Goal: Task Accomplishment & Management: Complete application form

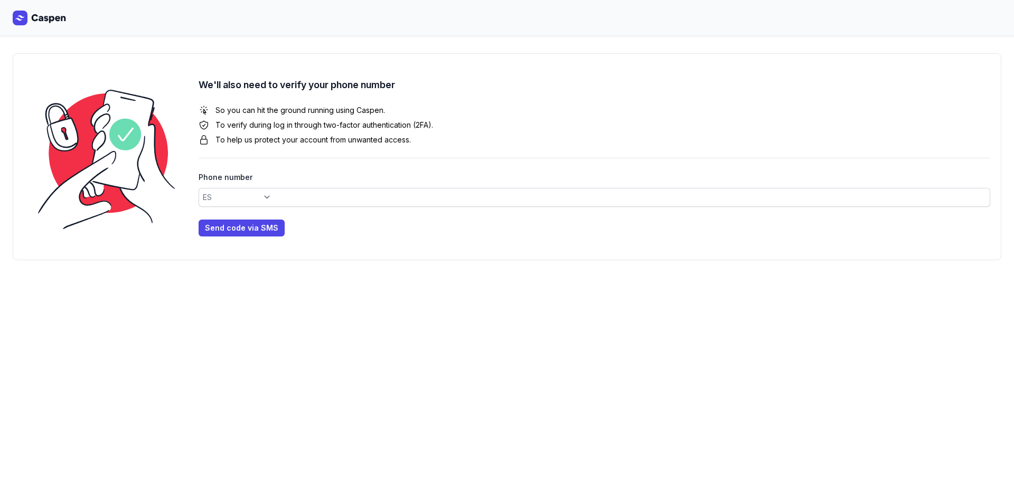
select select "+34"
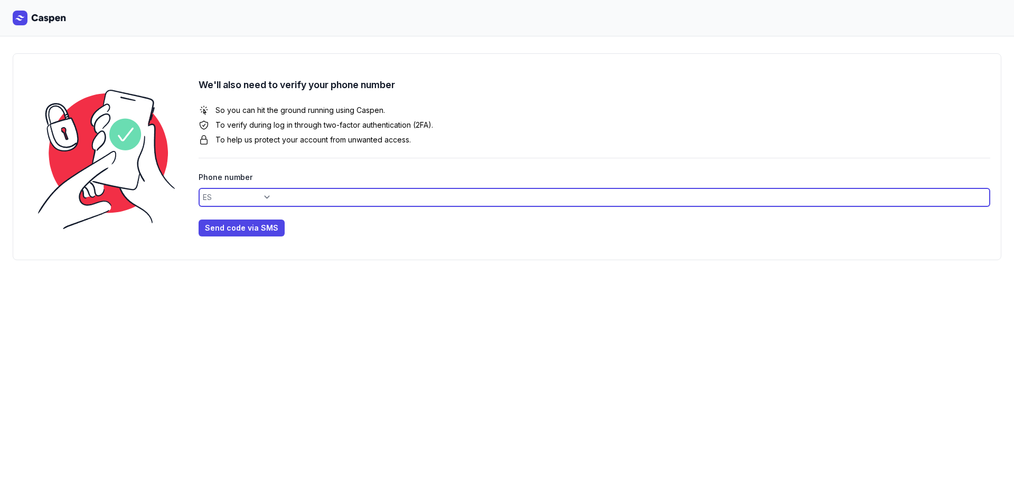
click at [279, 198] on input at bounding box center [595, 197] width 792 height 19
type input "687793474"
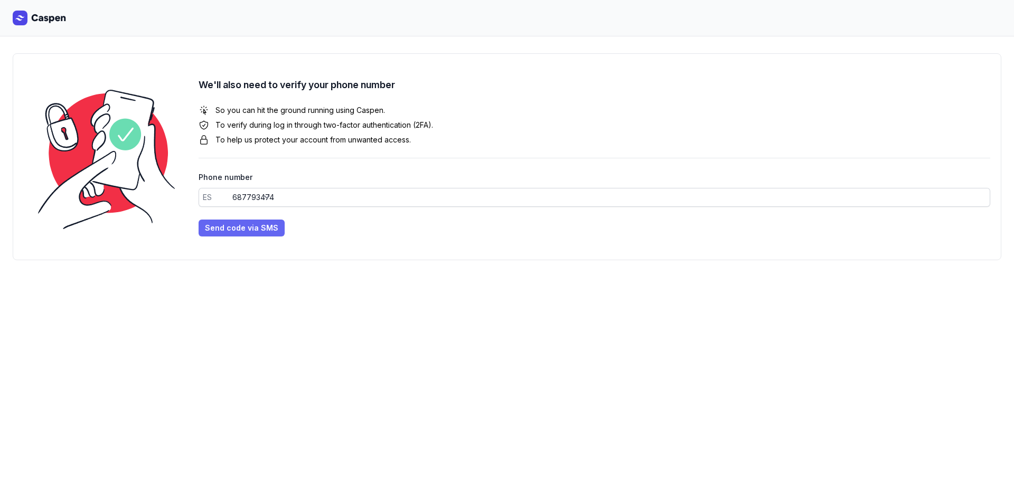
click at [246, 230] on span "Send code via SMS" at bounding box center [241, 228] width 73 height 13
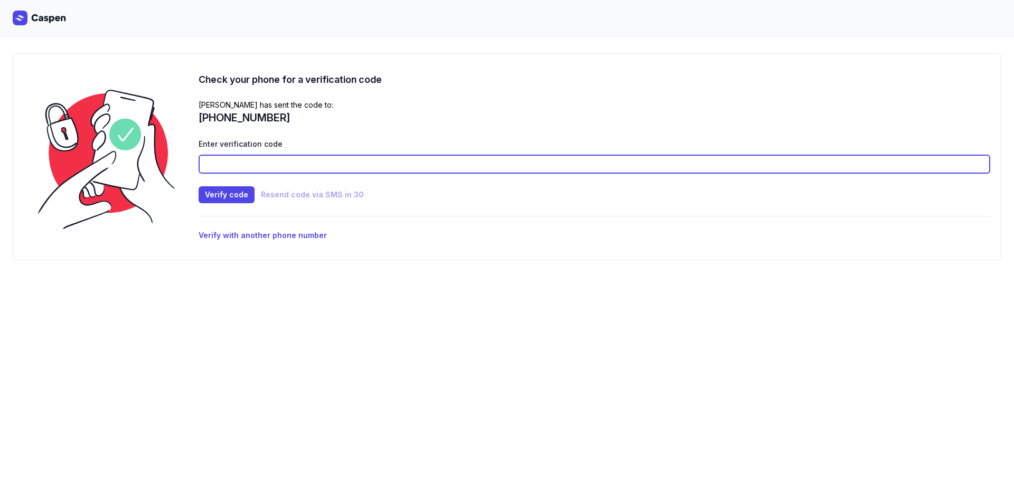
click at [267, 167] on input at bounding box center [595, 164] width 792 height 19
type input "8293"
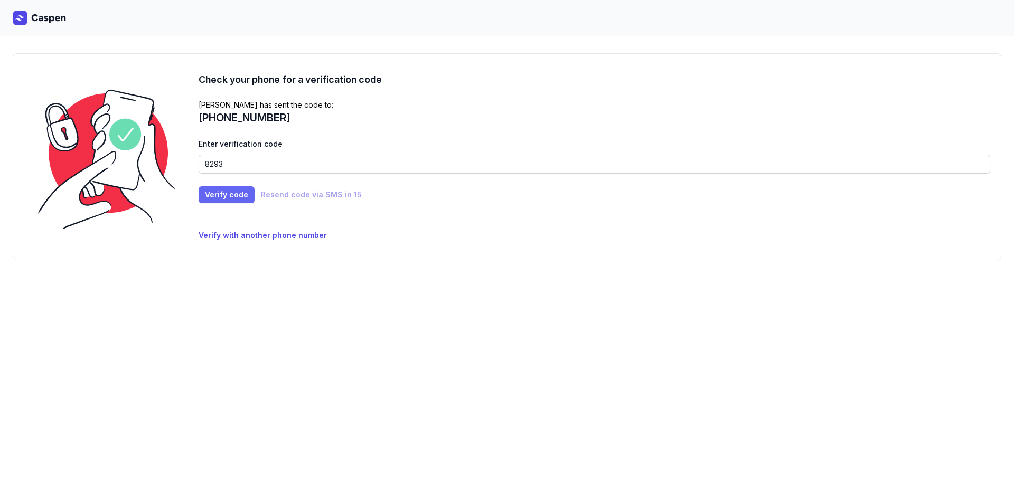
click at [214, 196] on span "Verify code" at bounding box center [226, 195] width 43 height 13
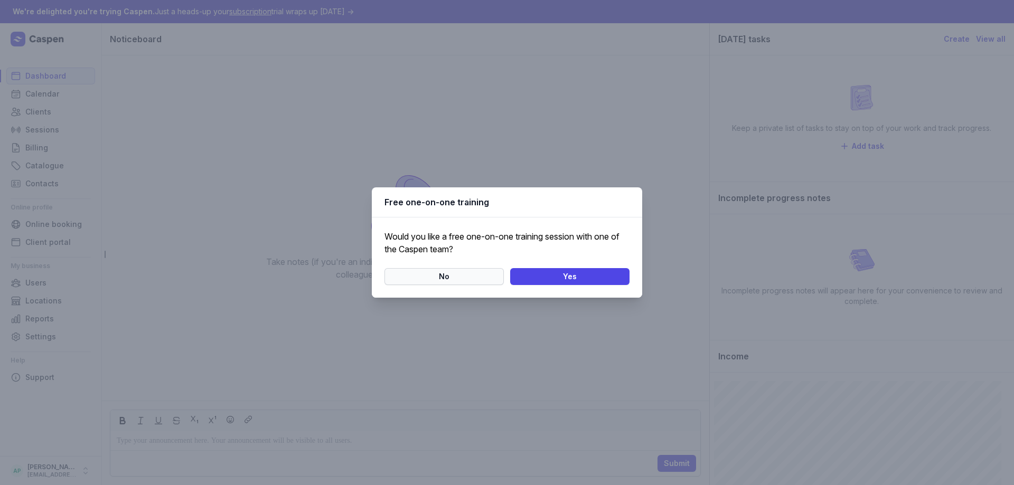
click at [475, 276] on span "No" at bounding box center [444, 276] width 107 height 13
click at [510, 275] on span "Ok" at bounding box center [507, 276] width 232 height 13
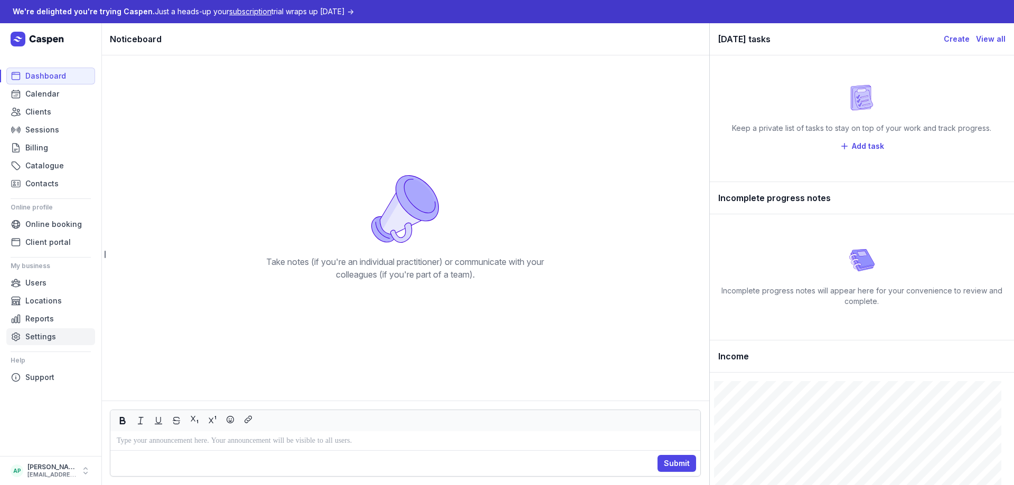
click at [40, 343] on span "Settings" at bounding box center [40, 337] width 31 height 13
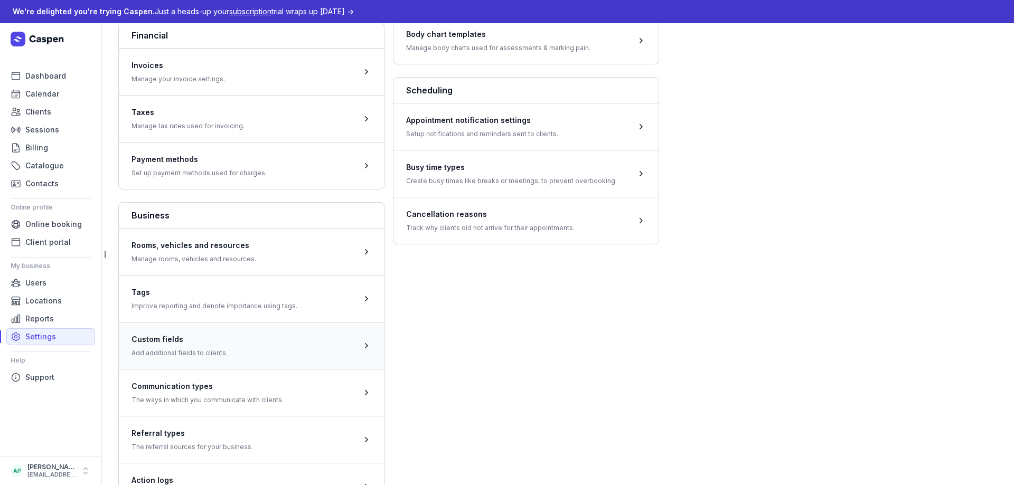
scroll to position [401, 0]
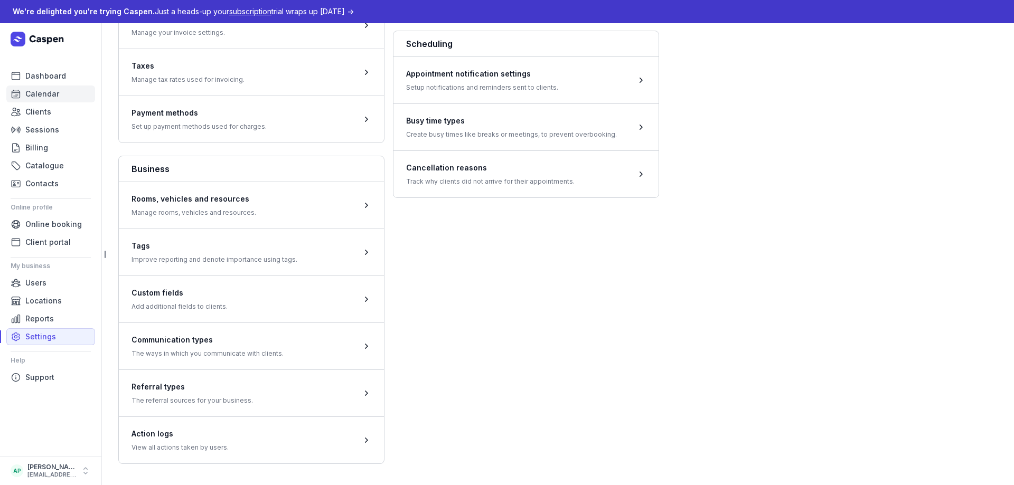
click at [45, 92] on span "Calendar" at bounding box center [42, 94] width 34 height 13
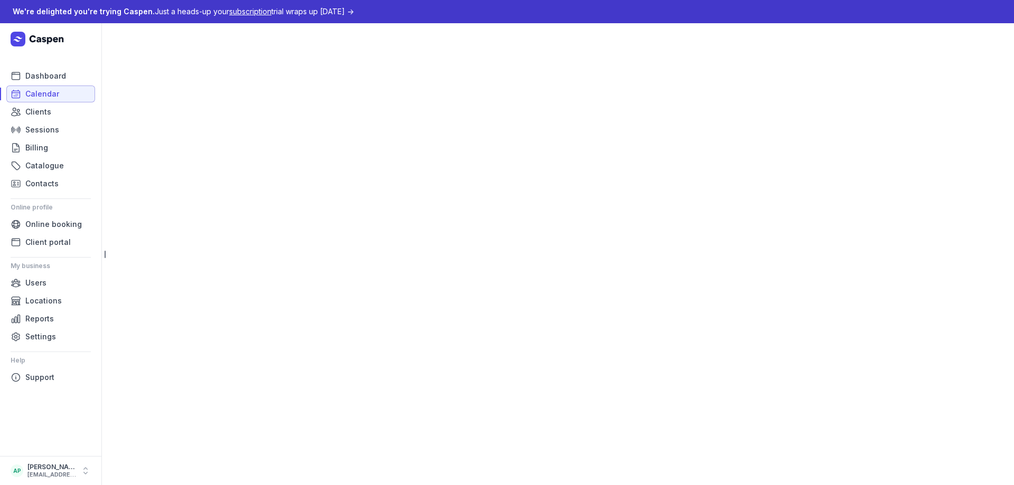
select select "week"
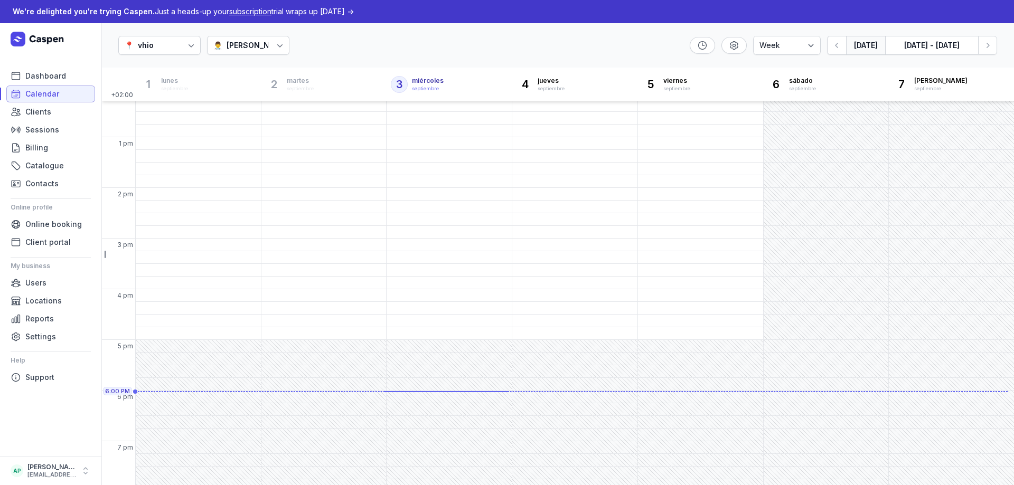
scroll to position [225, 0]
click at [419, 176] on div "1:45 PM - Wed" at bounding box center [414, 175] width 50 height 11
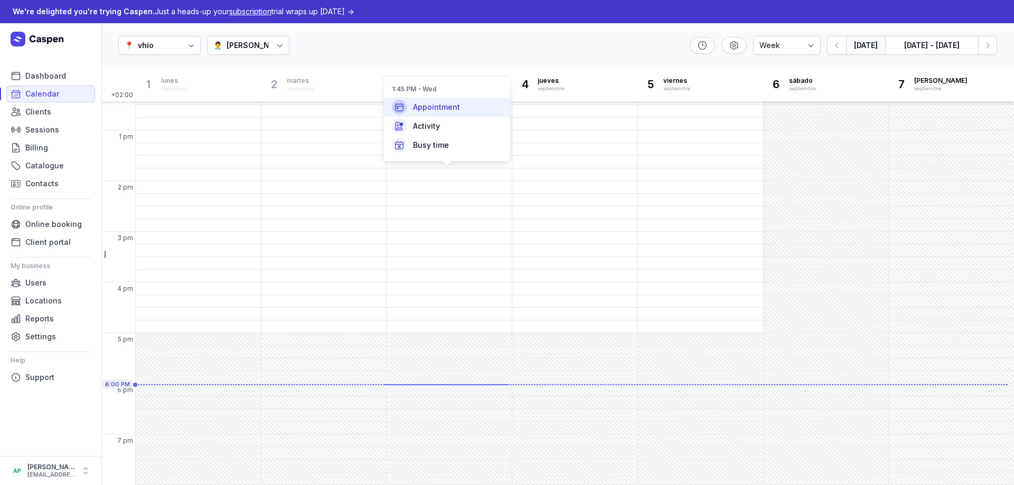
click at [452, 108] on span "Appointment" at bounding box center [436, 107] width 47 height 11
select select
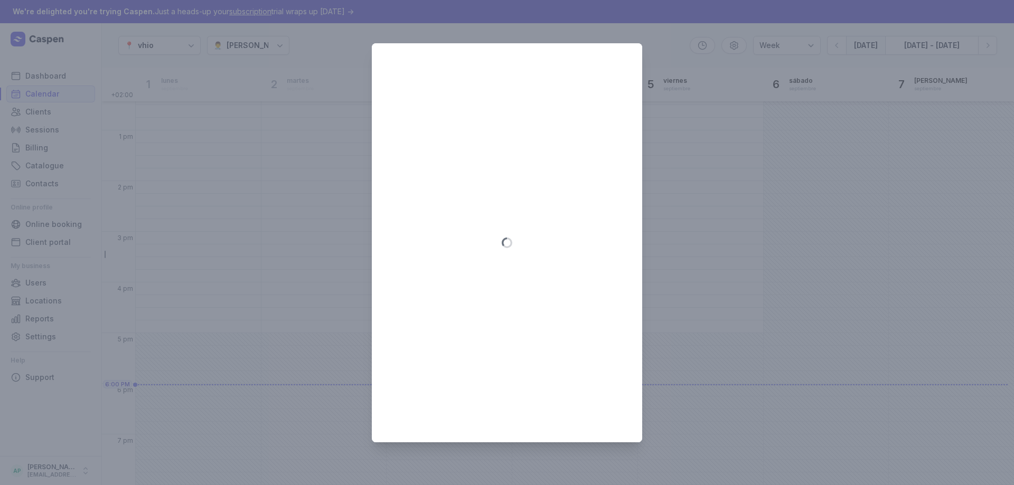
type input "[DATE]"
select select "13:45"
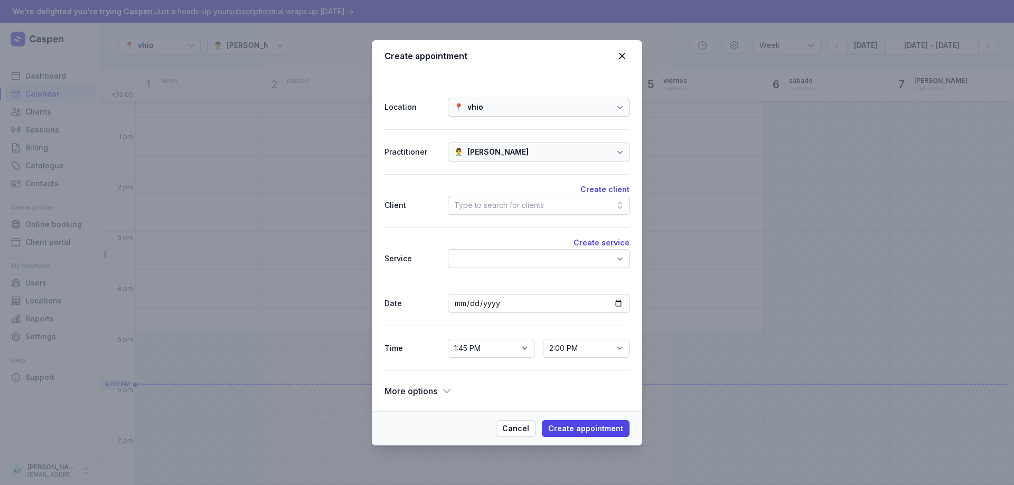
click at [430, 394] on span "More options" at bounding box center [411, 391] width 53 height 15
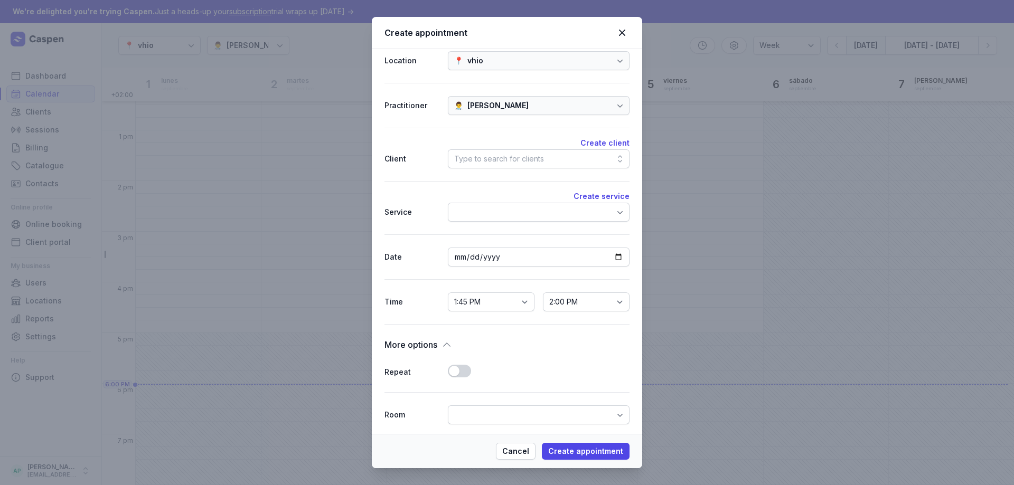
scroll to position [0, 0]
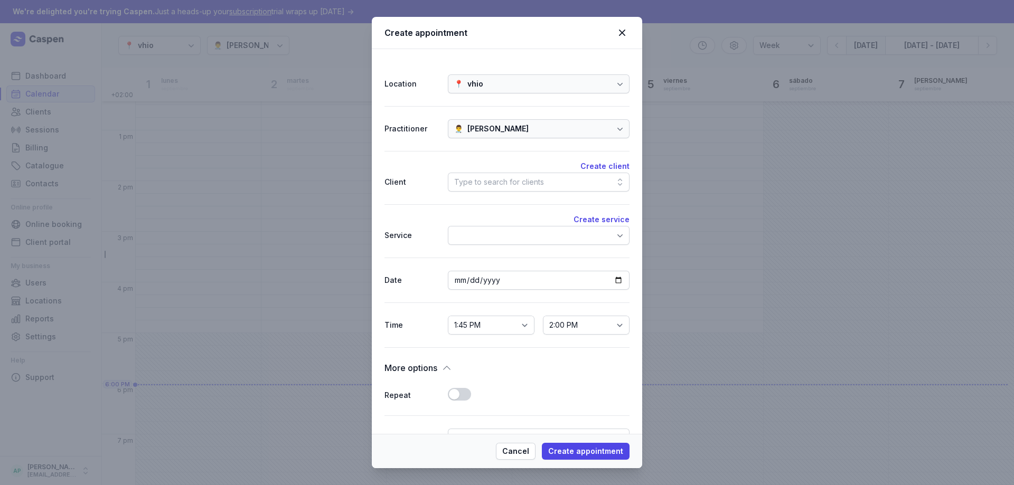
click at [480, 178] on div "Type to search for clients" at bounding box center [499, 182] width 90 height 13
click at [405, 199] on div "Create client Client Type to search for clients" at bounding box center [507, 177] width 245 height 53
click at [529, 451] on span "Cancel" at bounding box center [515, 451] width 27 height 13
select select
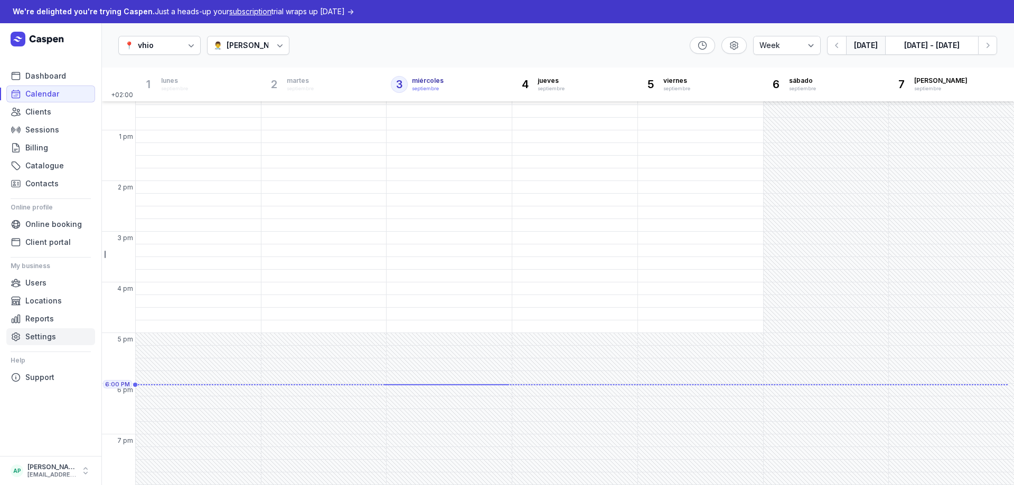
click at [34, 338] on span "Settings" at bounding box center [40, 337] width 31 height 13
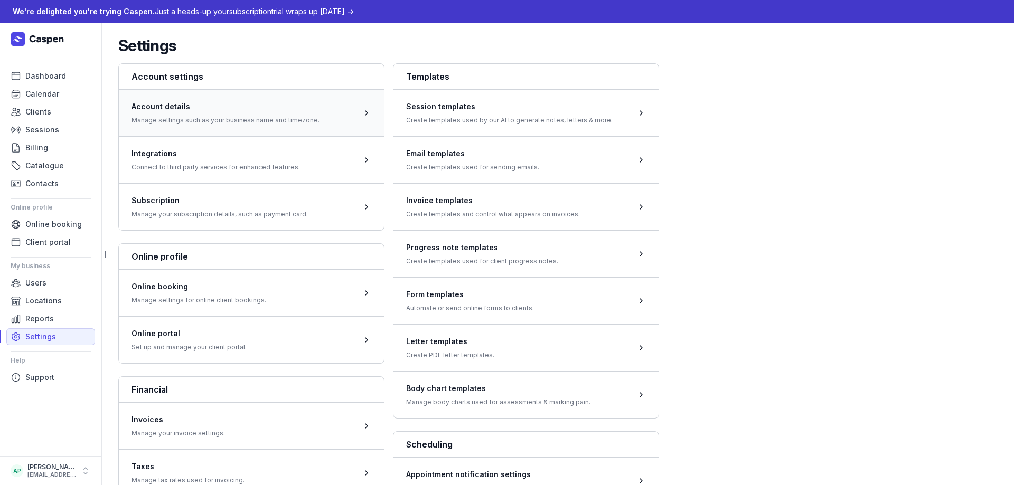
click at [231, 113] on span at bounding box center [251, 112] width 265 height 47
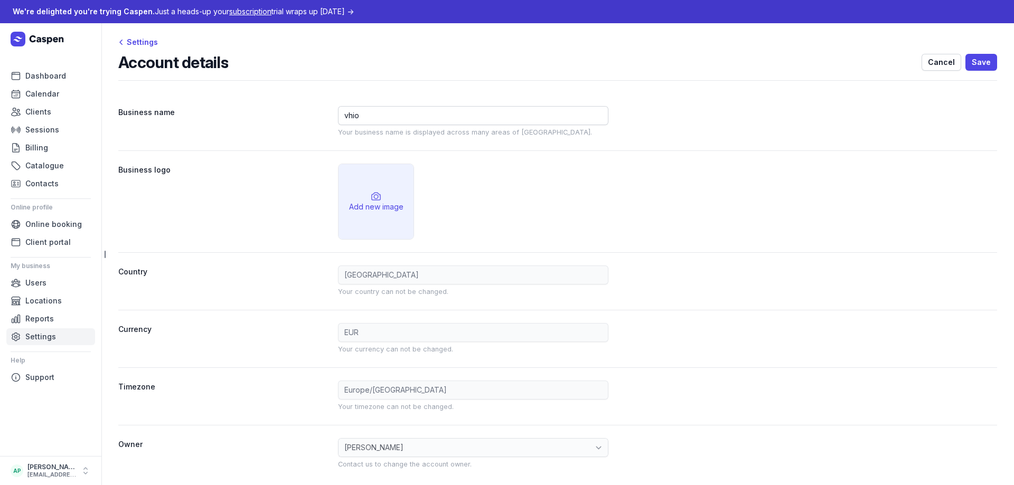
click at [43, 336] on span "Settings" at bounding box center [40, 337] width 31 height 13
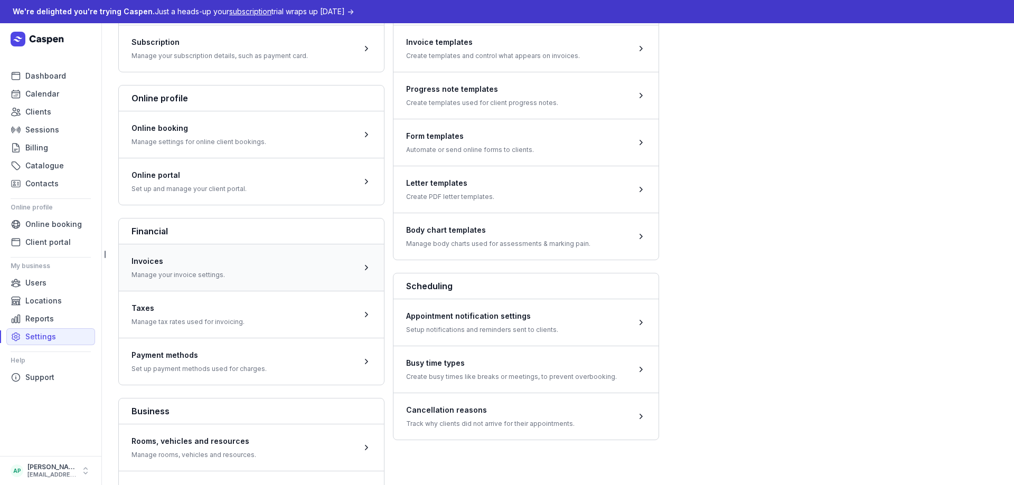
scroll to position [211, 0]
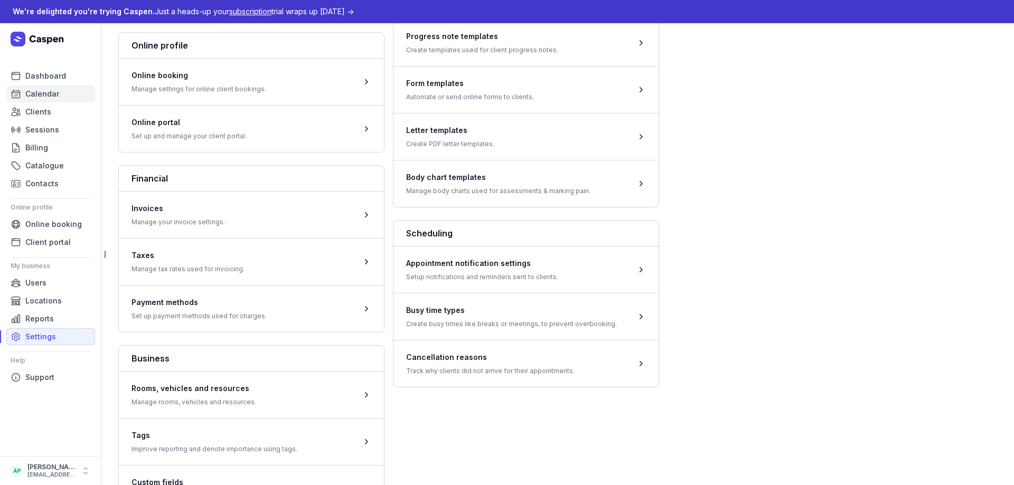
click at [46, 88] on span "Calendar" at bounding box center [42, 94] width 34 height 13
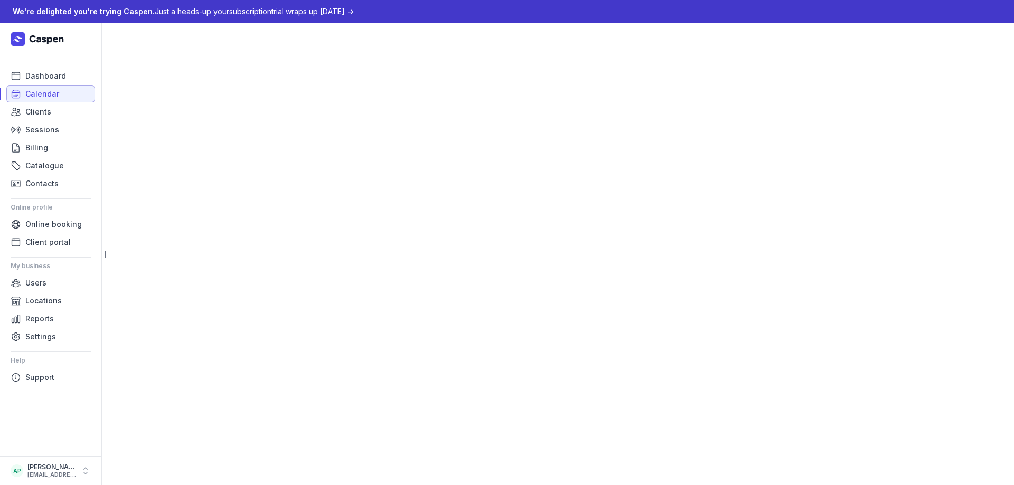
select select "week"
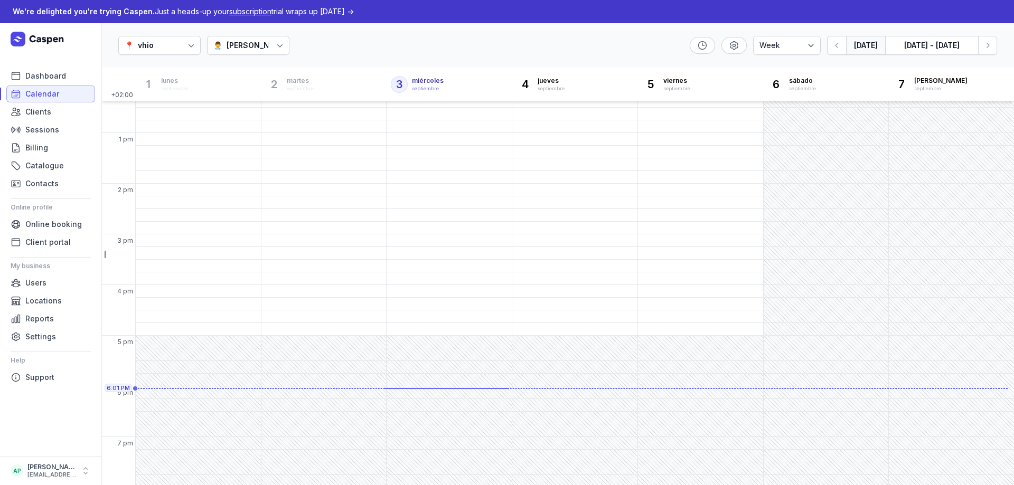
scroll to position [225, 0]
